Goal: Transaction & Acquisition: Purchase product/service

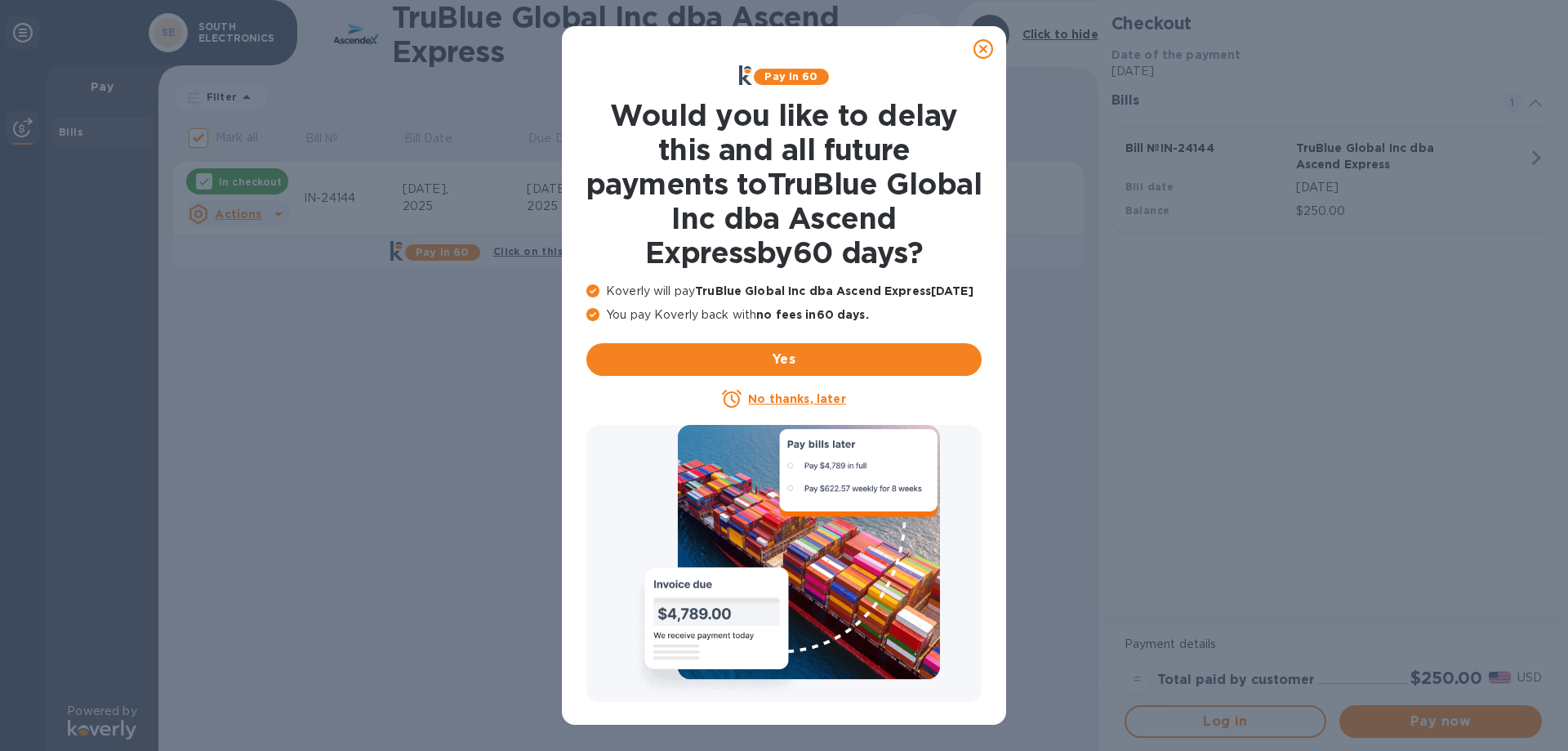
click at [815, 404] on u "No thanks, later" at bounding box center [796, 399] width 97 height 13
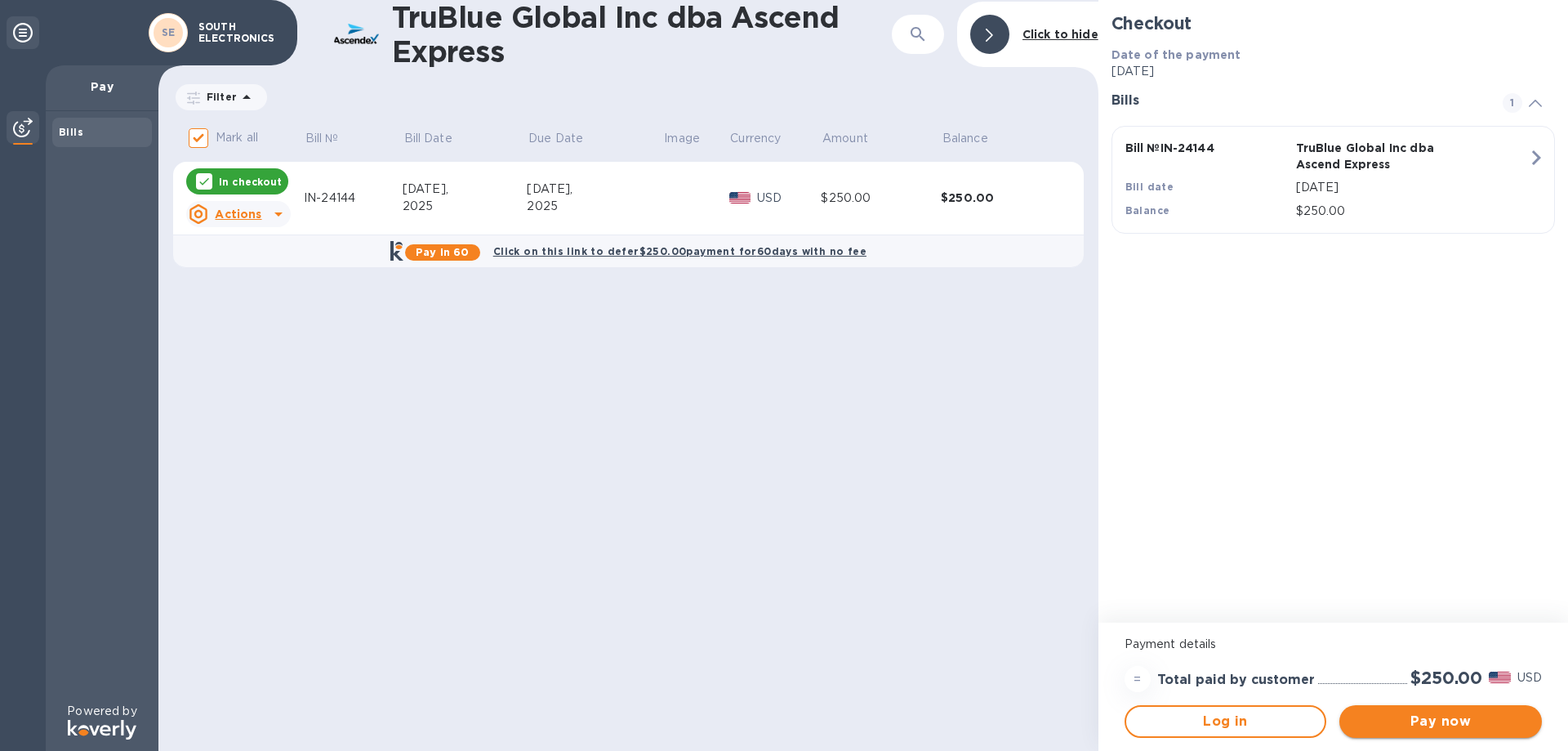
click at [1446, 719] on span "Pay now" at bounding box center [1440, 721] width 176 height 19
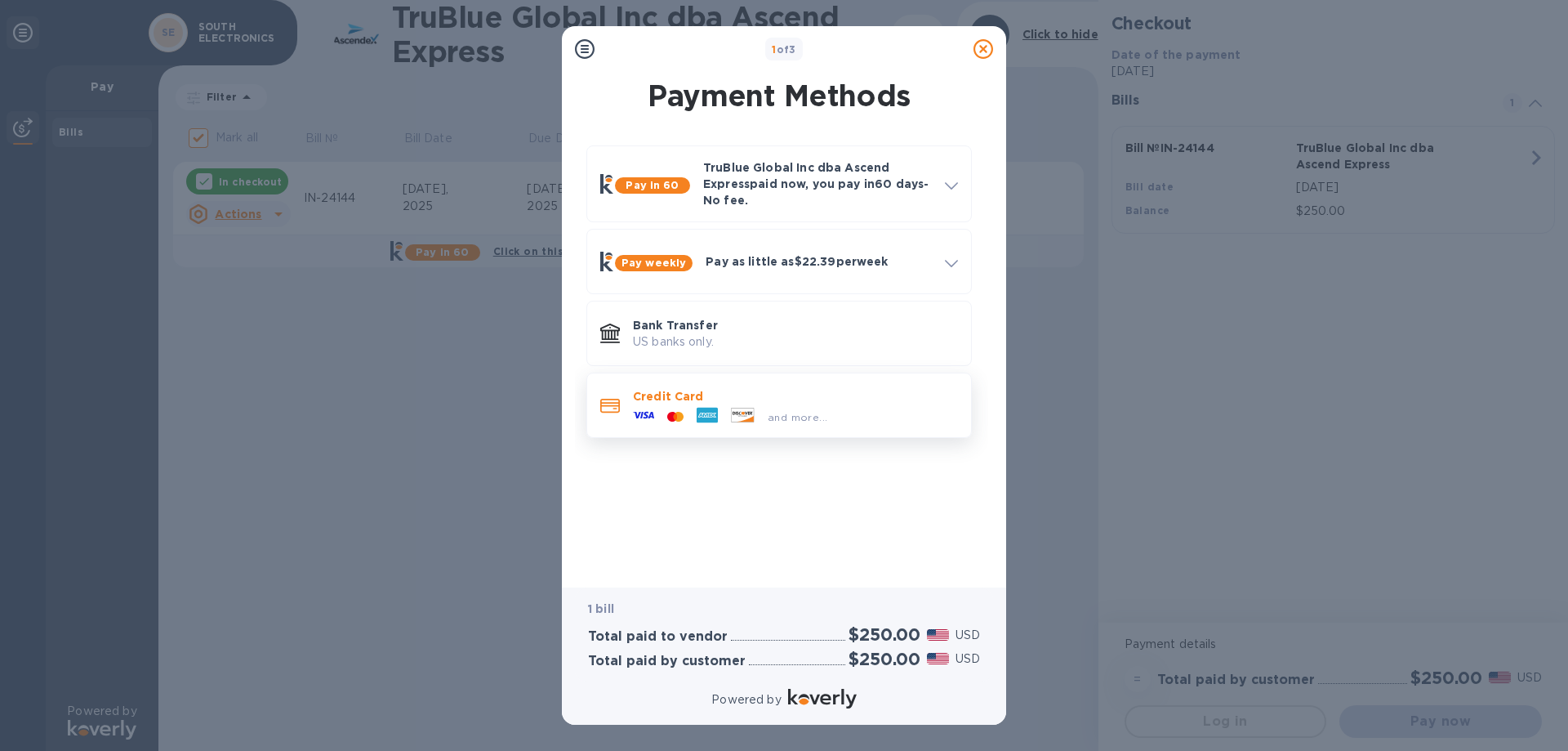
click at [803, 416] on span "and more..." at bounding box center [797, 416] width 59 height 12
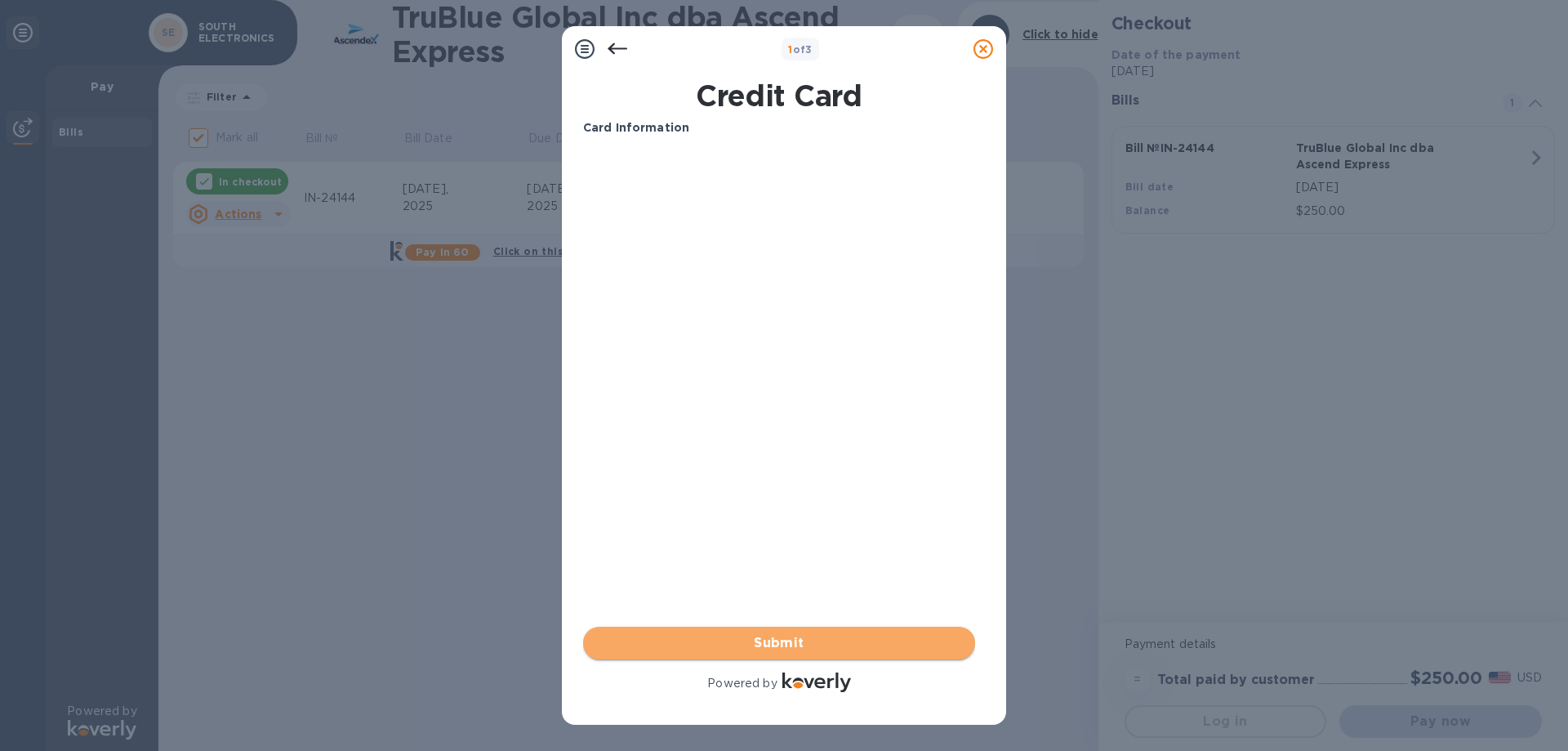
click at [813, 647] on span "Submit" at bounding box center [778, 643] width 366 height 19
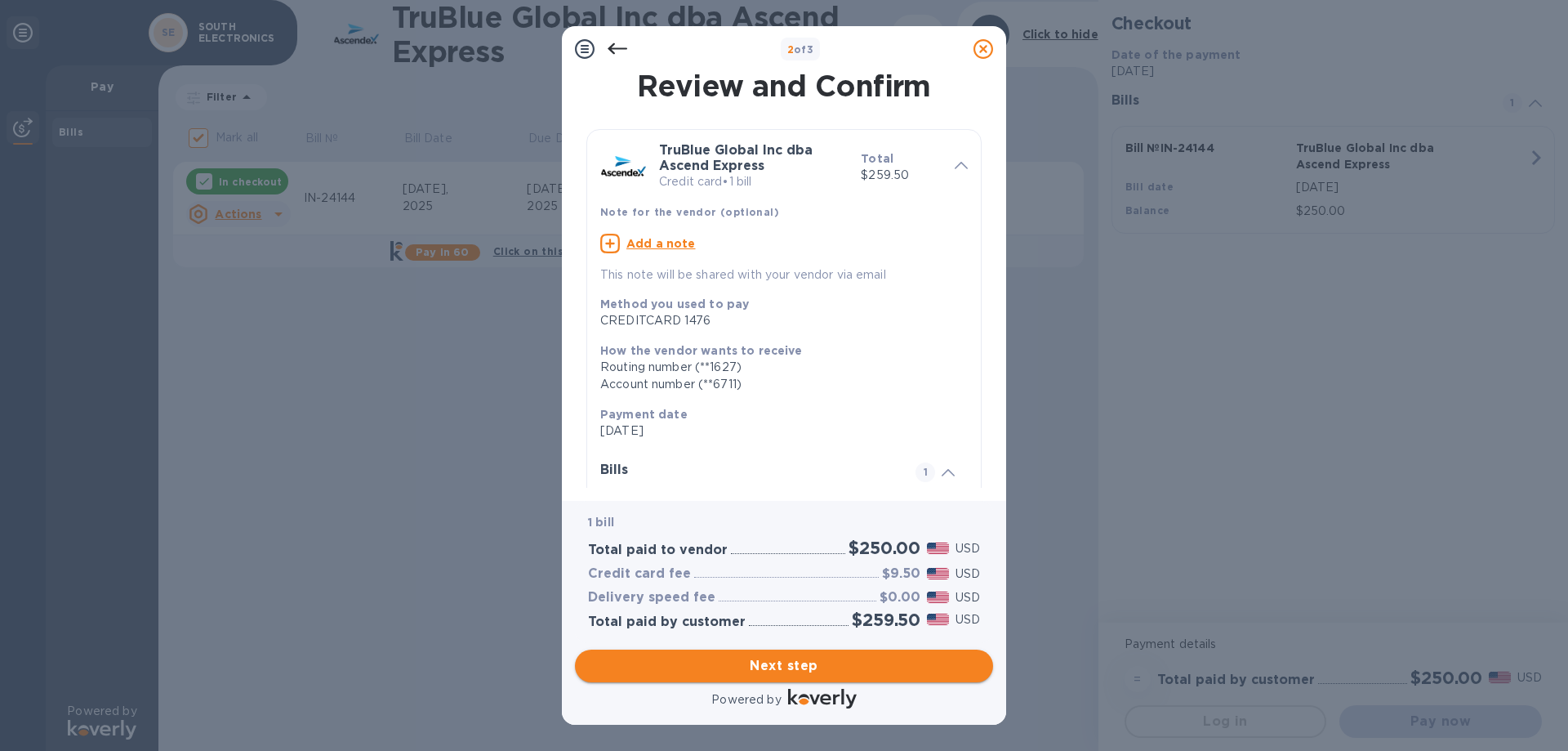
click at [834, 656] on span "Next step" at bounding box center [784, 666] width 392 height 19
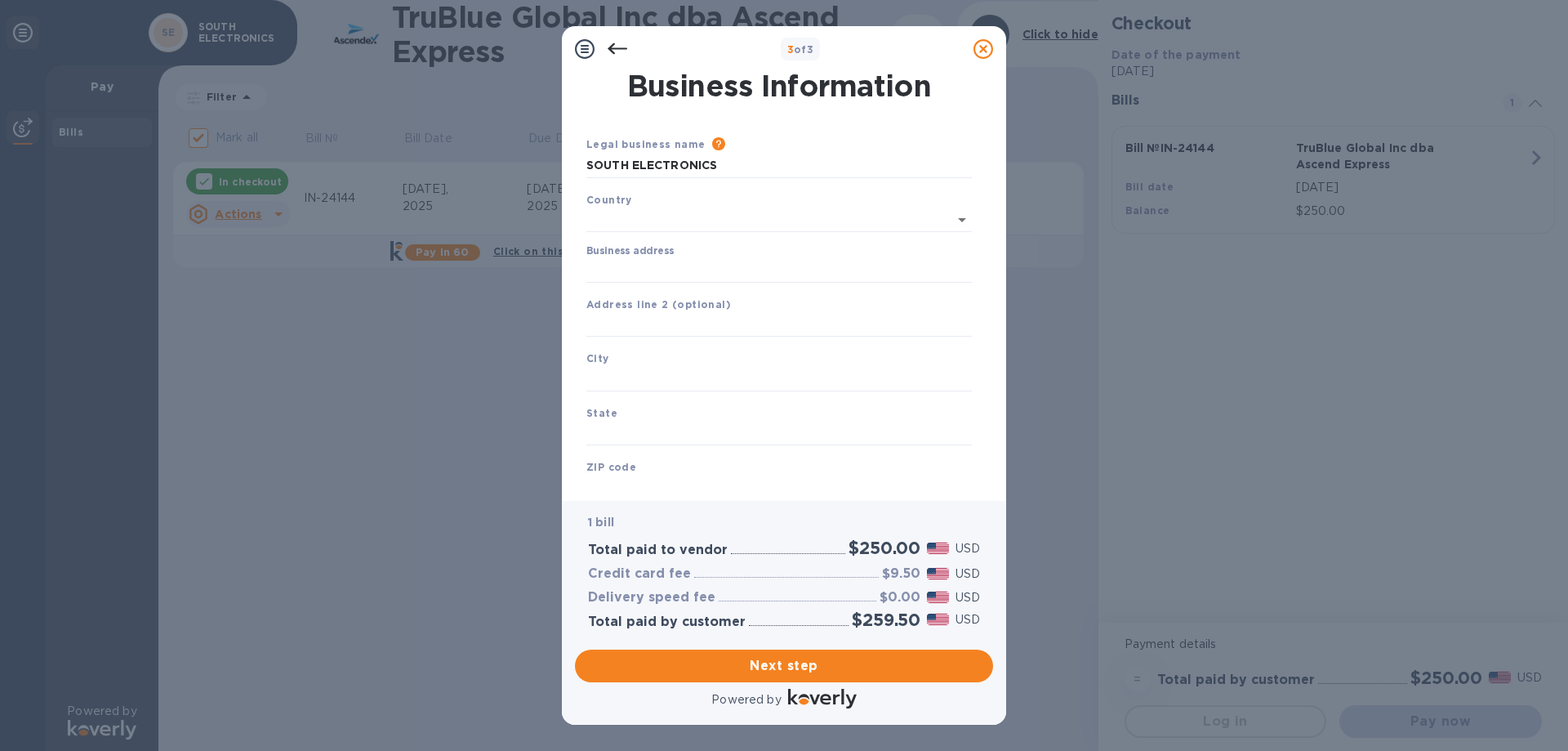
type input "[GEOGRAPHIC_DATA]"
click at [729, 261] on input "Business address" at bounding box center [779, 267] width 386 height 24
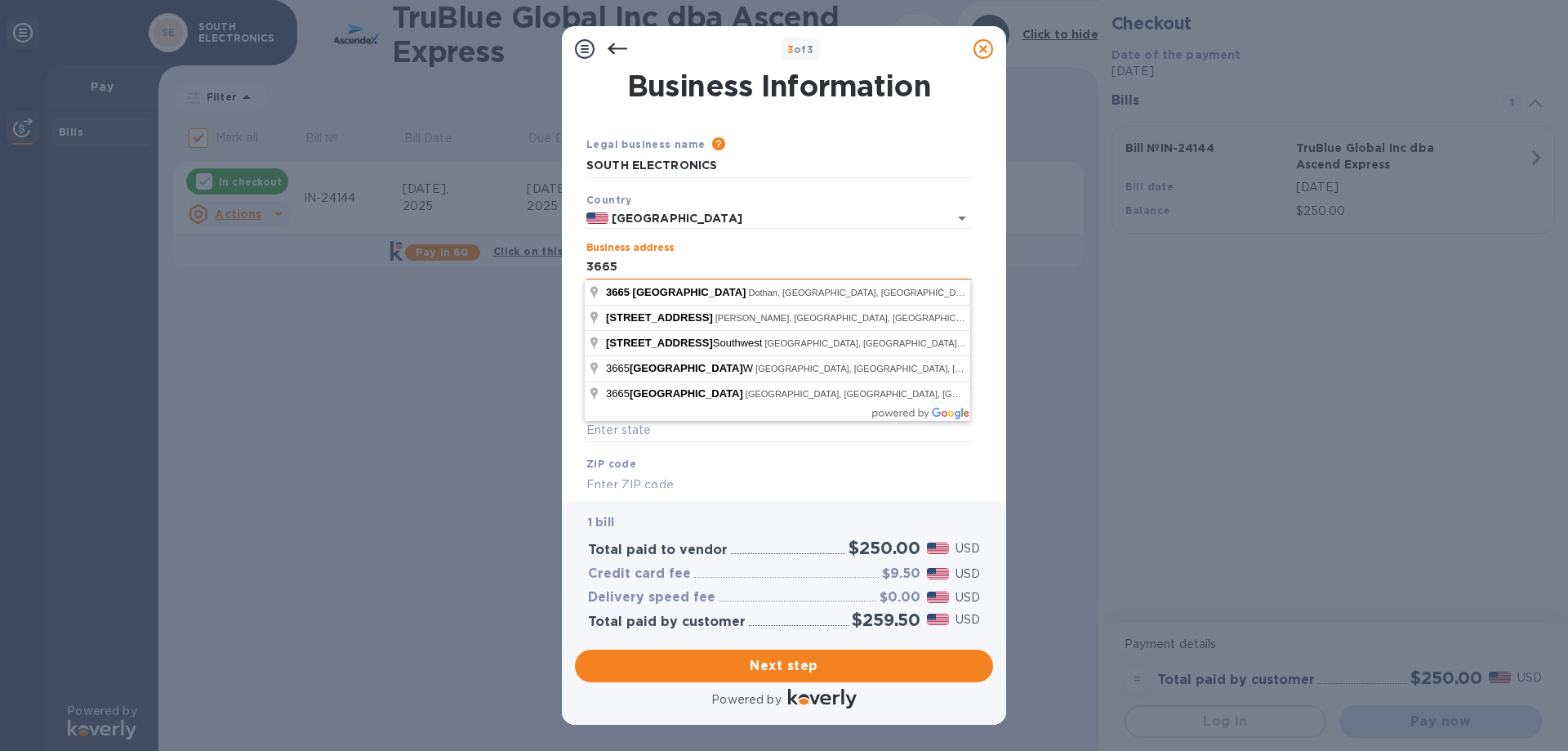
type input "[STREET_ADDRESS]"
type input "Dothan"
type input "AL"
type input "36303"
type input "[STREET_ADDRESS]"
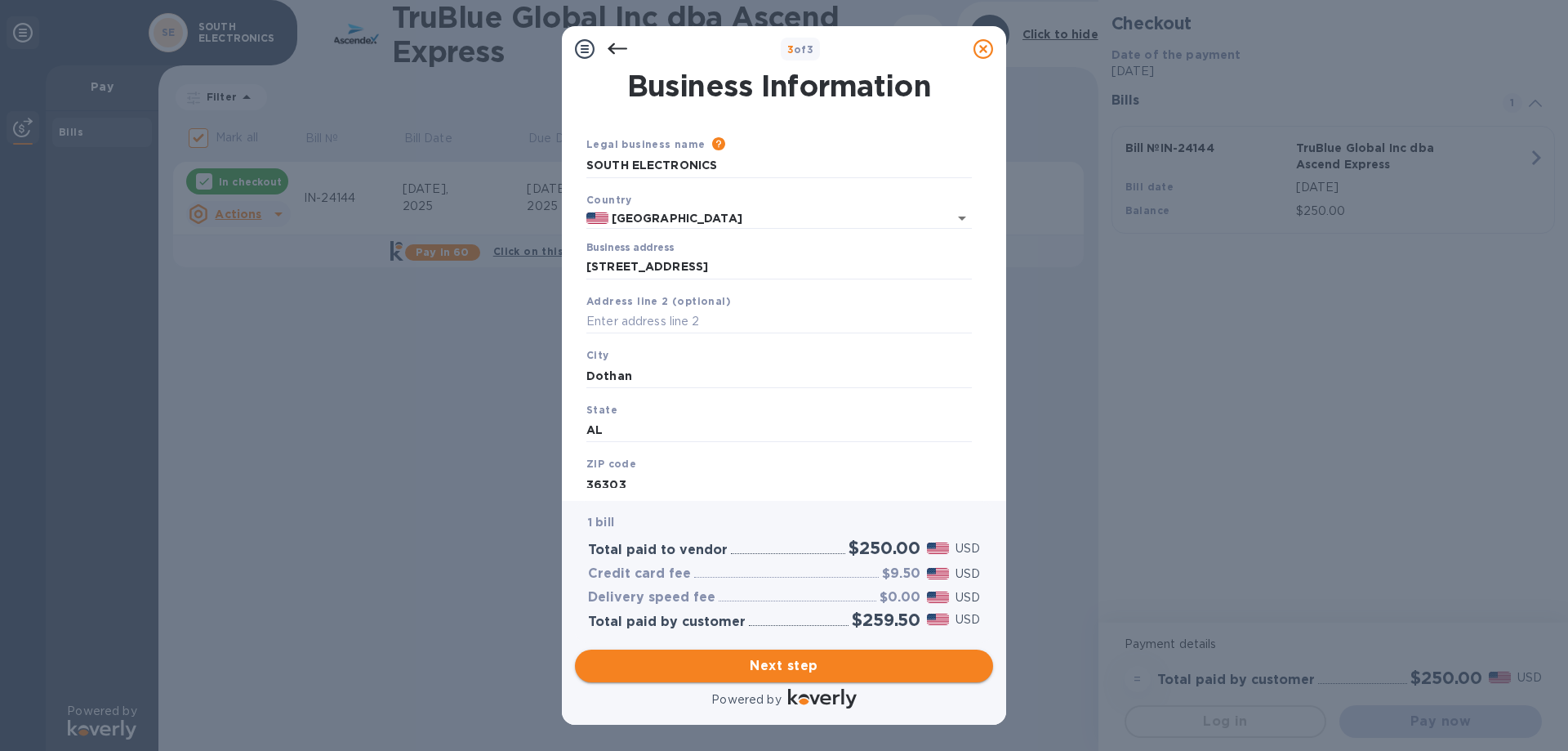
click at [862, 656] on span "Next step" at bounding box center [784, 666] width 392 height 19
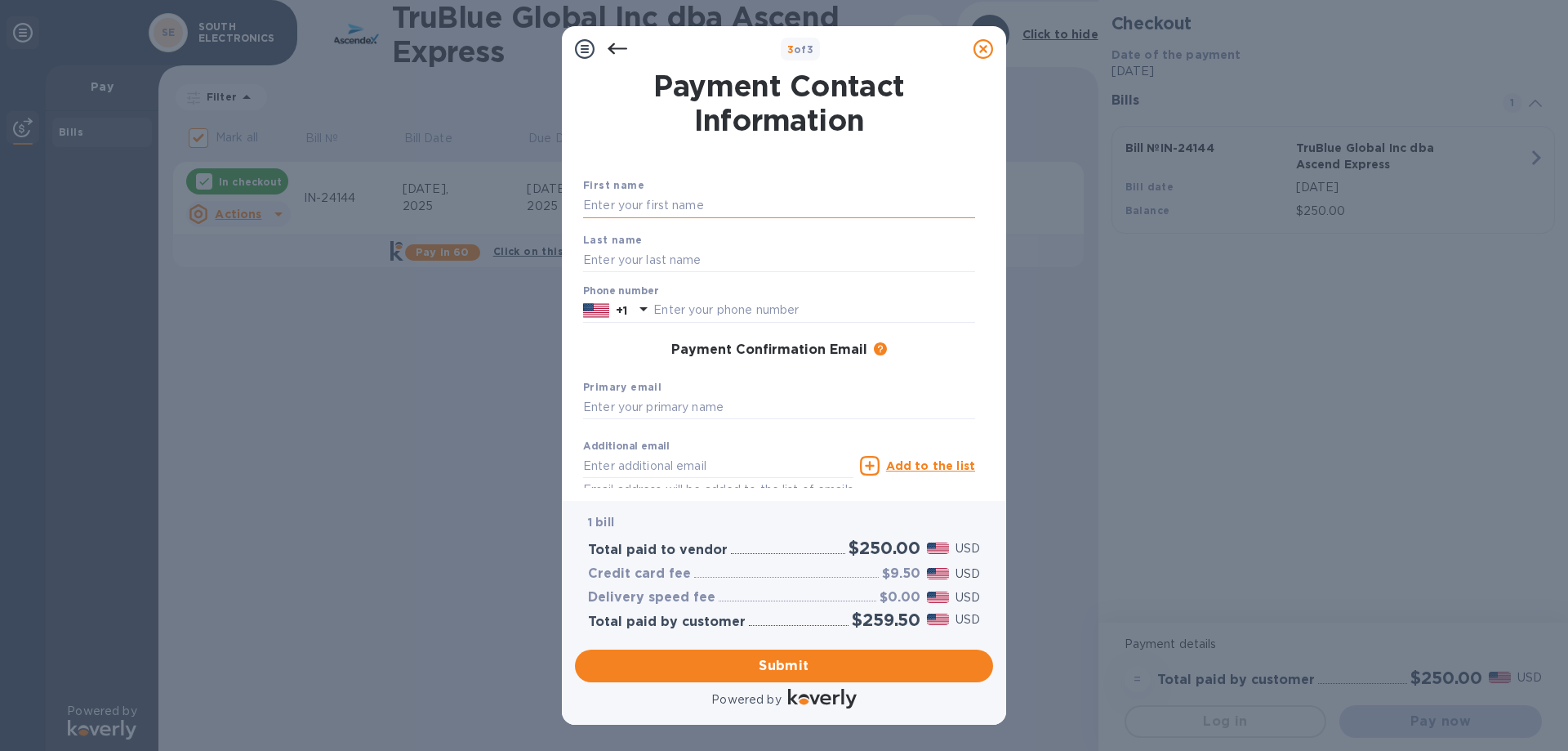
click at [666, 198] on input "text" at bounding box center [778, 206] width 392 height 24
type input "e"
type input "[PERSON_NAME]"
type input "o"
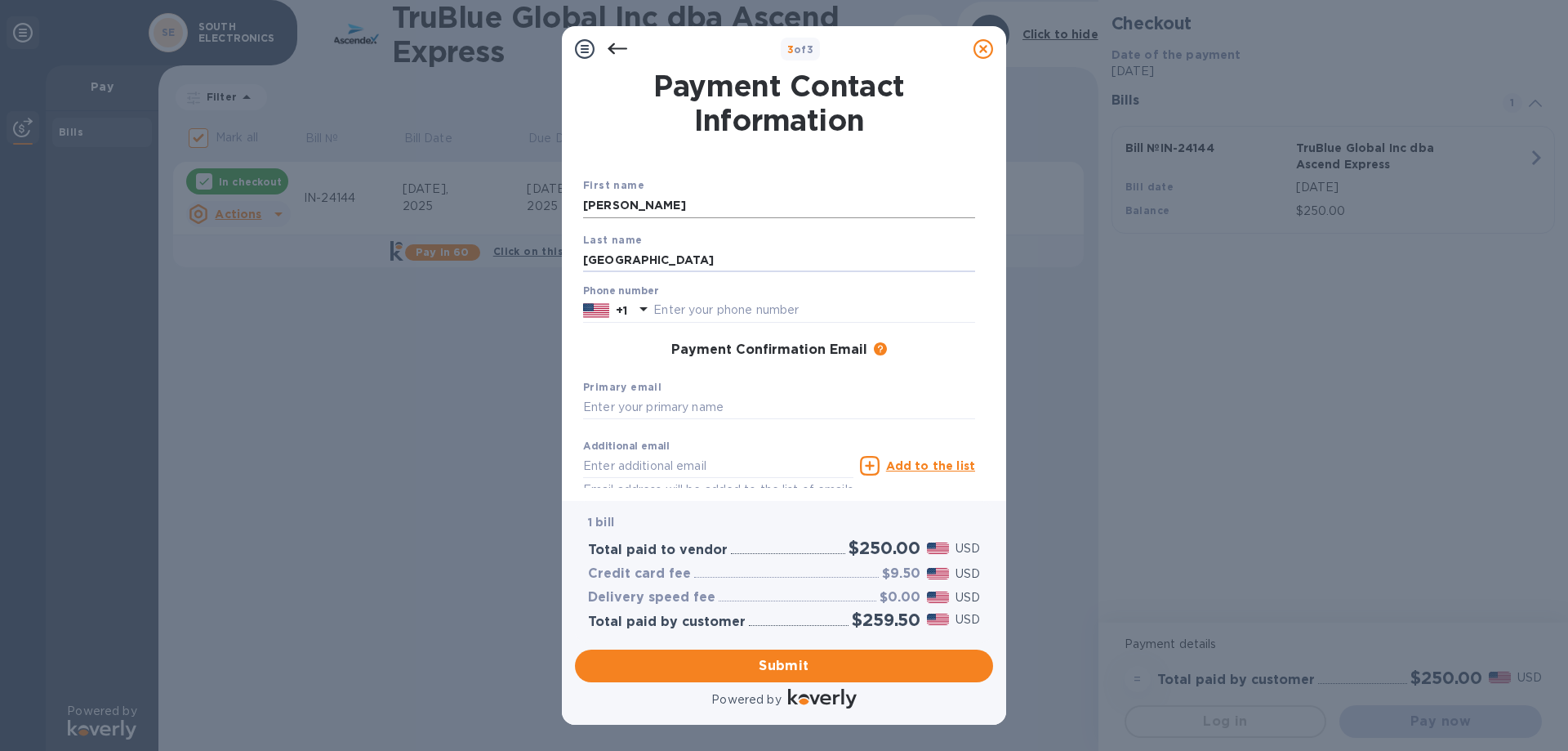
type input "[GEOGRAPHIC_DATA]"
click at [670, 213] on input "[PERSON_NAME]" at bounding box center [778, 206] width 392 height 24
click at [687, 297] on div "Phone number +1" at bounding box center [778, 304] width 392 height 38
click at [694, 306] on input "text" at bounding box center [814, 311] width 322 height 24
type input "4"
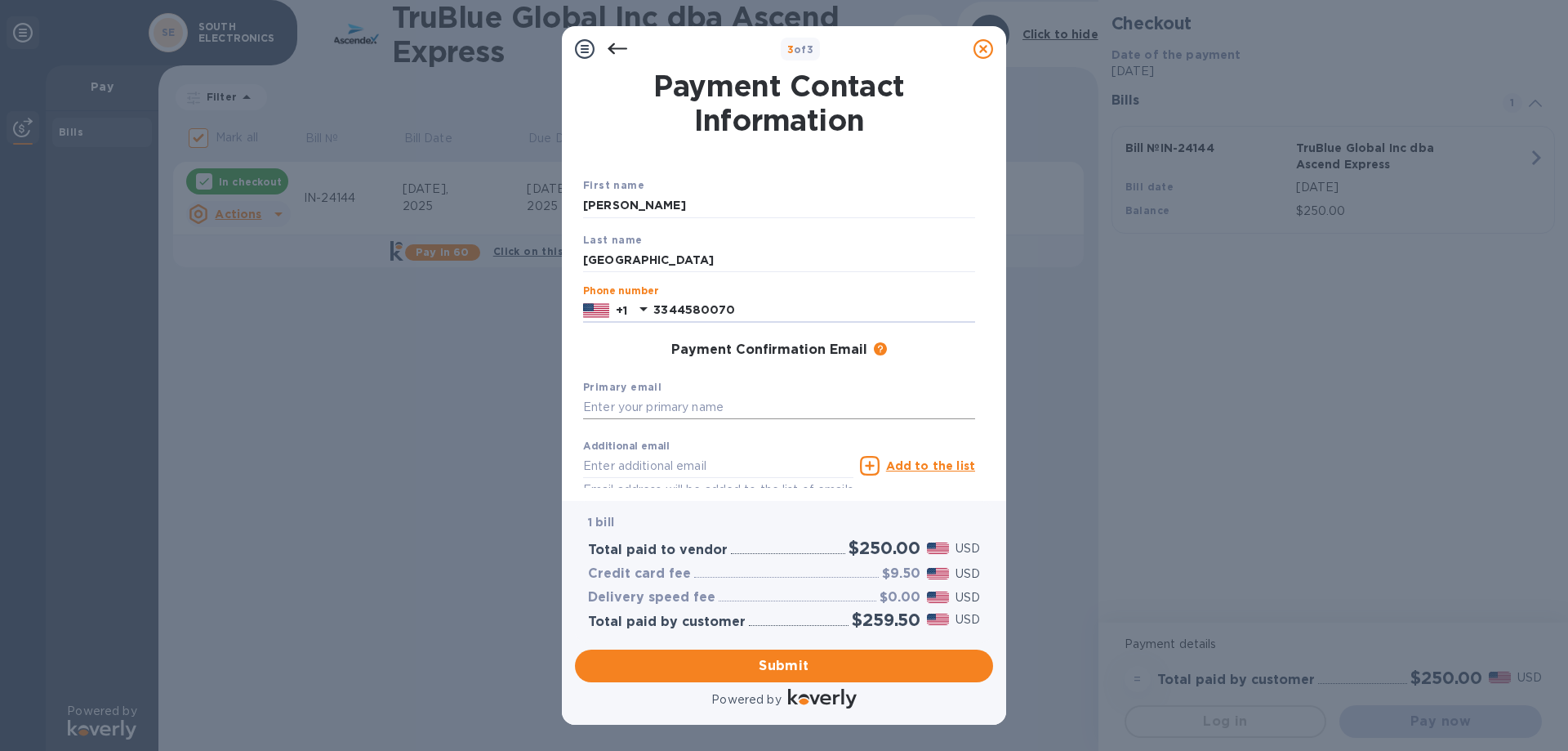
scroll to position [87, 0]
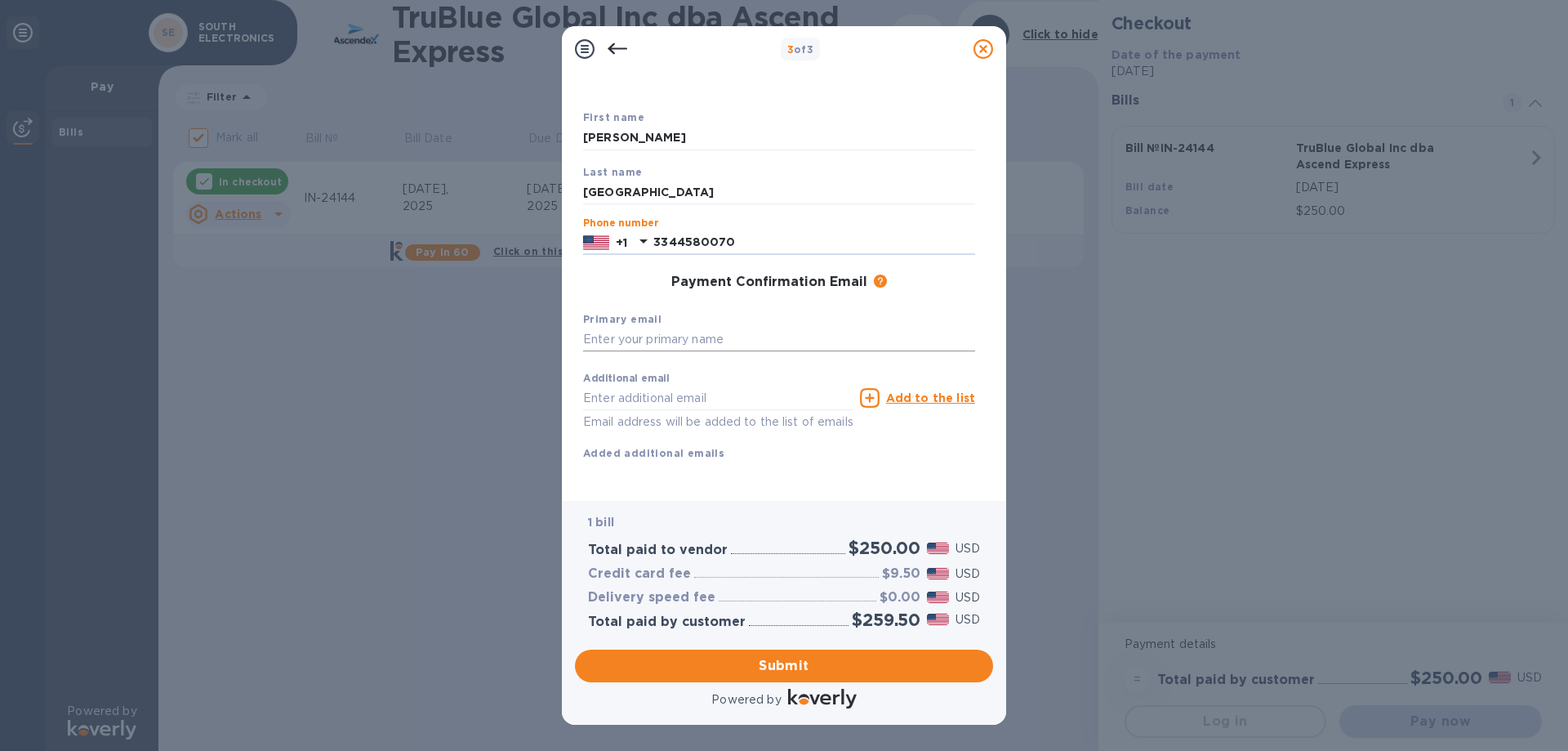
type input "3344580070"
click at [707, 327] on input "text" at bounding box center [778, 339] width 392 height 24
type input "[PERSON_NAME][EMAIL_ADDRESS][DOMAIN_NAME]"
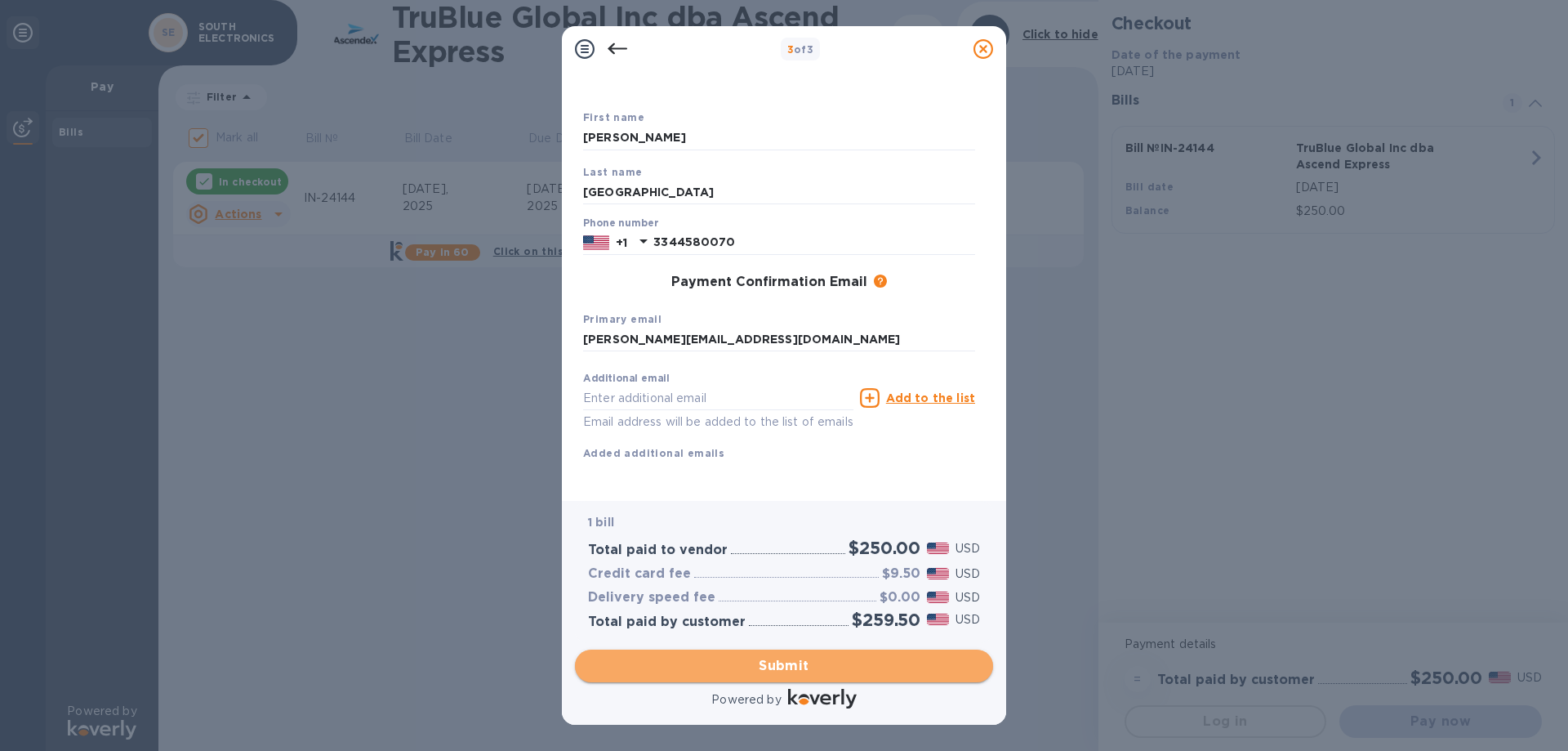
click at [802, 653] on button "Submit" at bounding box center [783, 666] width 418 height 32
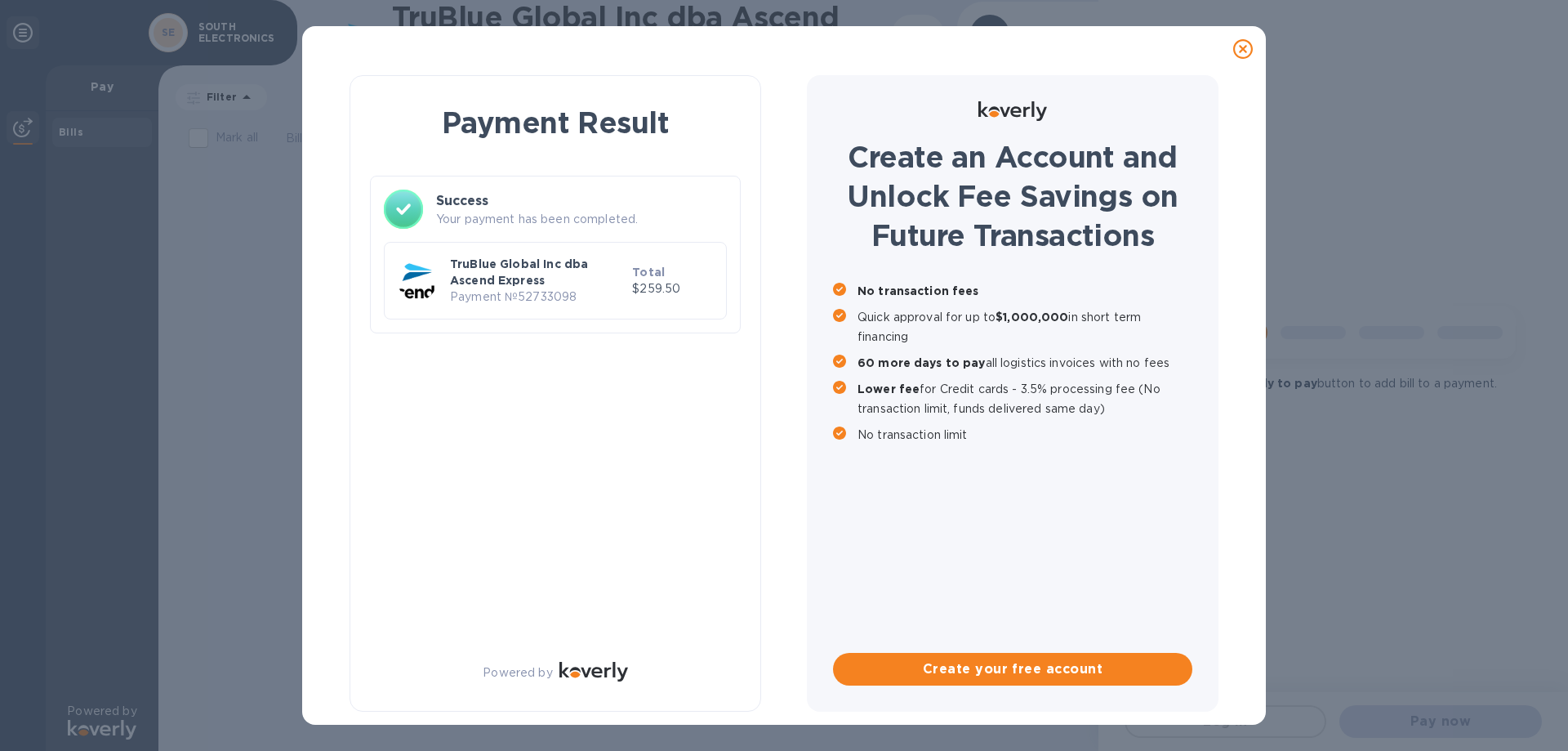
checkbox input "false"
click at [1238, 50] on icon at bounding box center [1243, 48] width 19 height 19
